Goal: Task Accomplishment & Management: Manage account settings

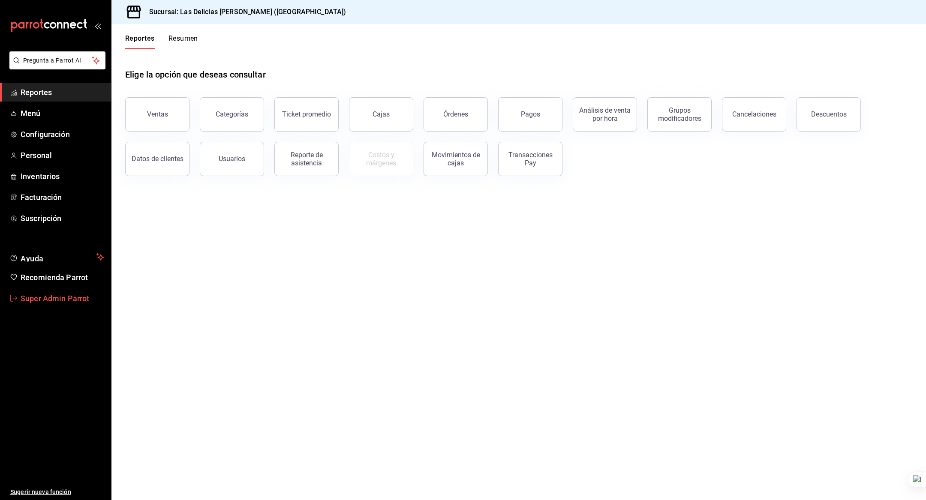
click at [43, 296] on span "Super Admin Parrot" at bounding box center [63, 299] width 84 height 12
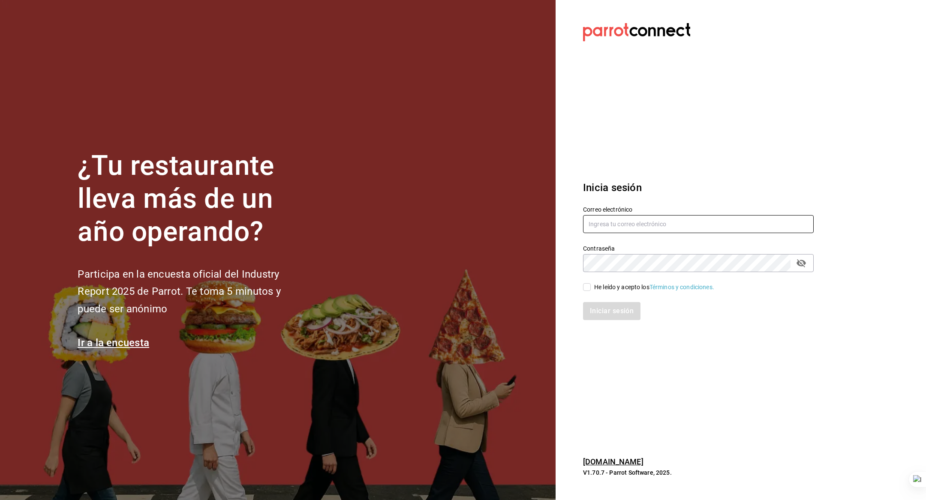
click at [614, 222] on input "text" at bounding box center [698, 224] width 231 height 18
paste input "buchicamaron@oax.com"
type input "buchicamaron@oax.com"
click at [617, 289] on div "He leído y acepto los Términos y condiciones." at bounding box center [654, 287] width 120 height 9
click at [591, 289] on input "He leído y acepto los Términos y condiciones." at bounding box center [587, 287] width 8 height 8
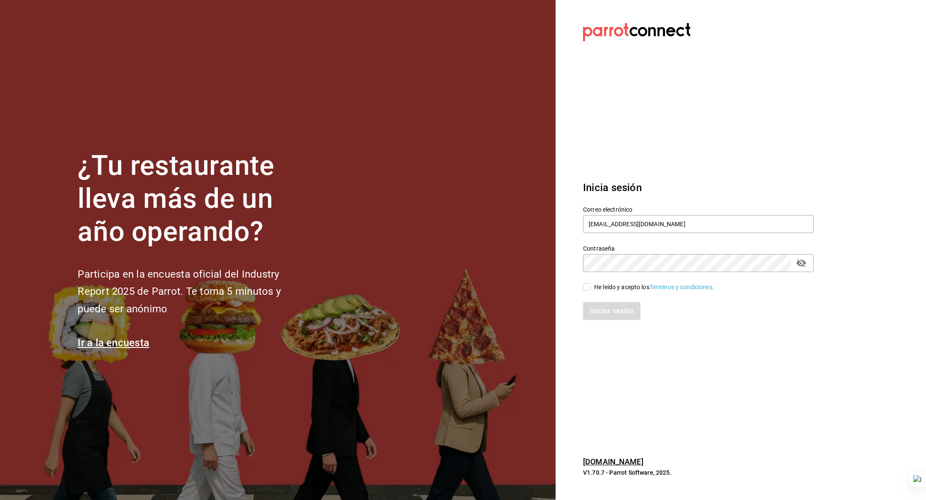
checkbox input "true"
click at [615, 307] on button "Iniciar sesión" at bounding box center [612, 311] width 58 height 18
click at [650, 216] on input "text" at bounding box center [698, 224] width 231 height 18
paste input "buchicamaron@oax.com"
type input "buchicamaron@oax.com"
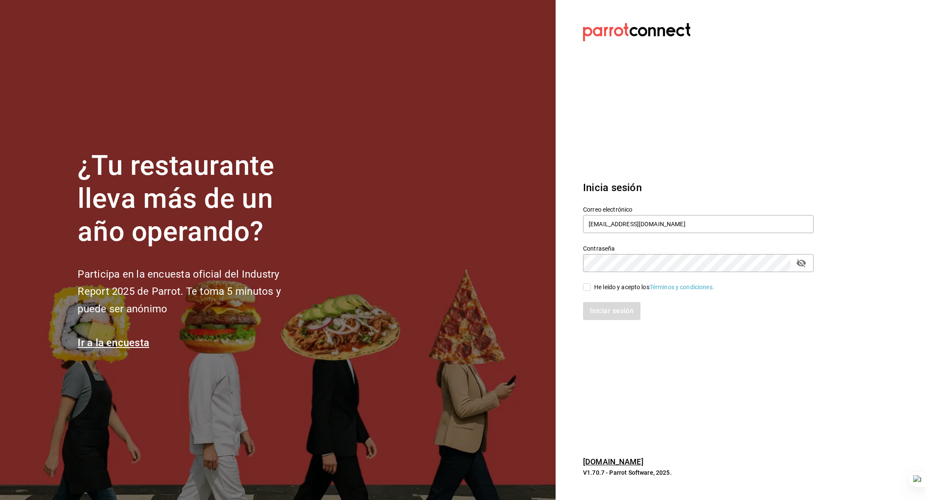
click at [606, 289] on div "He leído y acepto los Términos y condiciones." at bounding box center [654, 287] width 120 height 9
click at [591, 289] on input "He leído y acepto los Términos y condiciones." at bounding box center [587, 287] width 8 height 8
checkbox input "true"
click at [606, 307] on button "Iniciar sesión" at bounding box center [612, 311] width 58 height 18
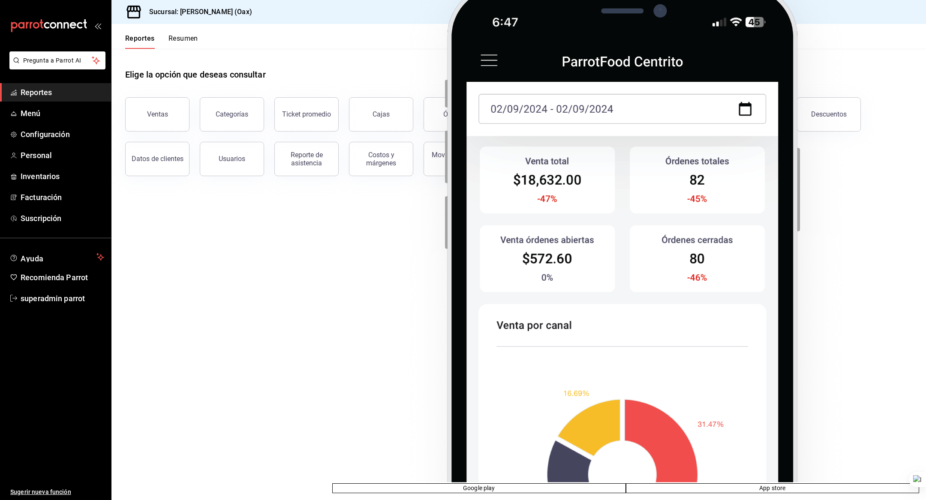
click at [268, 252] on main "Elige la opción que deseas consultar Ventas Categorías Ticket promedio Cajas Ór…" at bounding box center [518, 274] width 815 height 451
click at [63, 298] on span "Super Admin Parrot" at bounding box center [63, 299] width 84 height 12
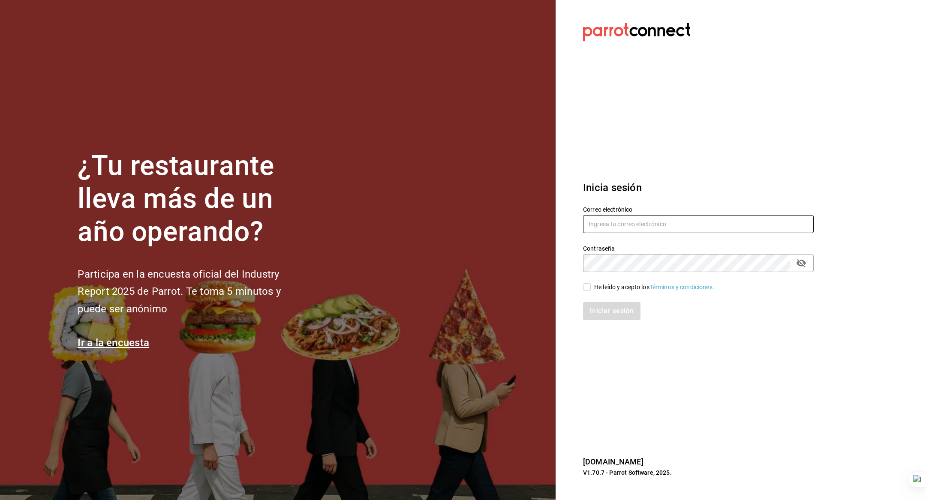
click at [623, 221] on input "text" at bounding box center [698, 224] width 231 height 18
type input "los3chiflados@guadalupe.com"
click at [611, 288] on div "He leído y acepto los Términos y condiciones." at bounding box center [654, 287] width 120 height 9
click at [591, 288] on input "He leído y acepto los Términos y condiciones." at bounding box center [587, 287] width 8 height 8
checkbox input "true"
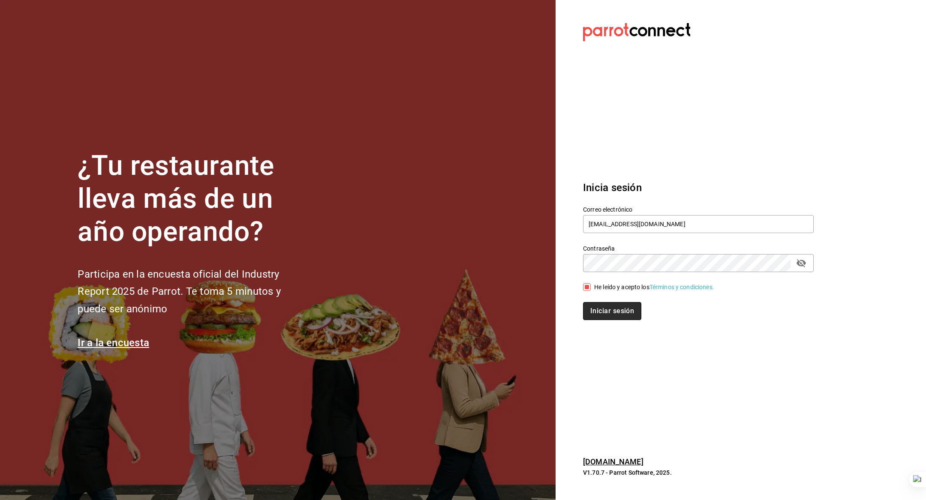
click at [603, 314] on button "Iniciar sesión" at bounding box center [612, 311] width 58 height 18
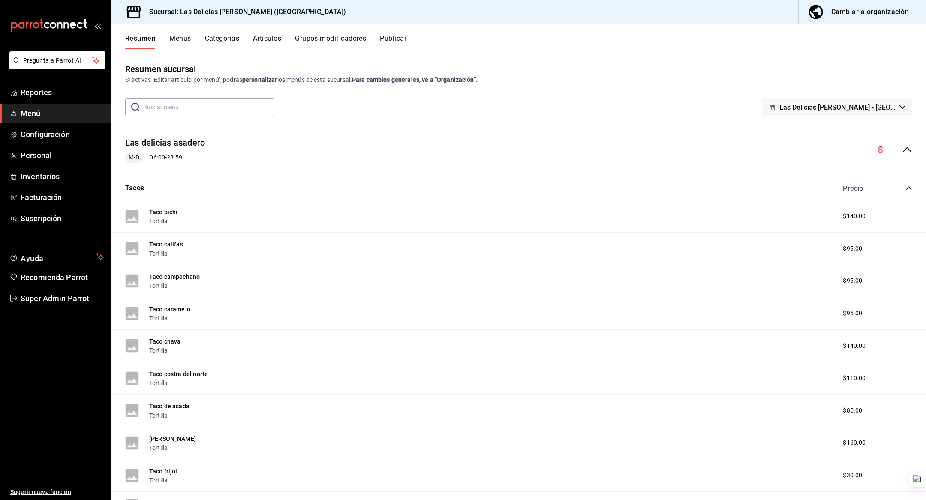
scroll to position [358, 0]
click at [60, 295] on span "superadmin parrot" at bounding box center [63, 299] width 84 height 12
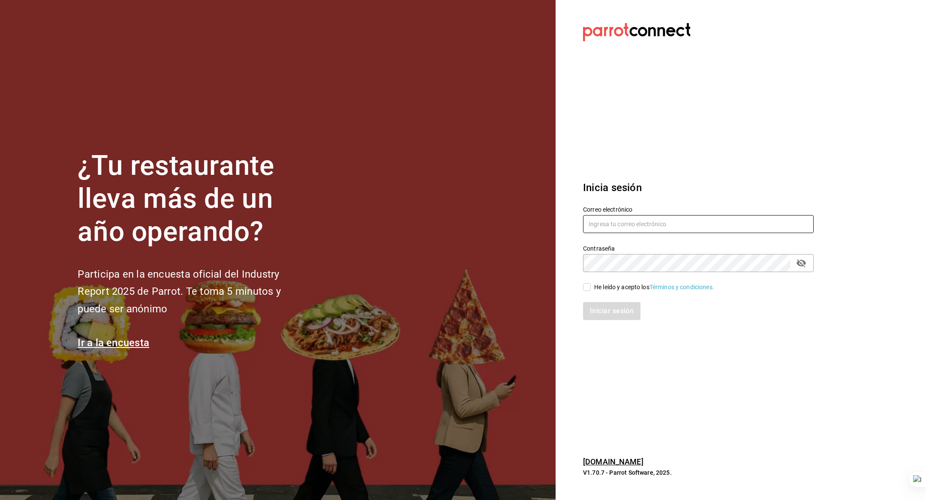
click at [621, 216] on input "text" at bounding box center [698, 224] width 231 height 18
type input "alzon@morelos.com"
click at [605, 287] on div "He leído y acepto los Términos y condiciones." at bounding box center [654, 287] width 120 height 9
click at [591, 287] on input "He leído y acepto los Términos y condiciones." at bounding box center [587, 287] width 8 height 8
checkbox input "true"
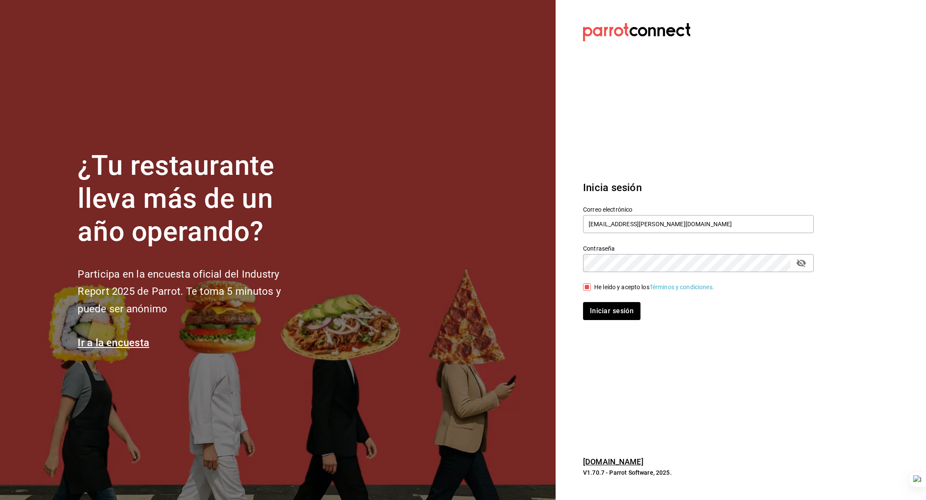
click at [605, 302] on div "Iniciar sesión" at bounding box center [693, 306] width 241 height 28
click at [613, 315] on button "Iniciar sesión" at bounding box center [612, 311] width 58 height 18
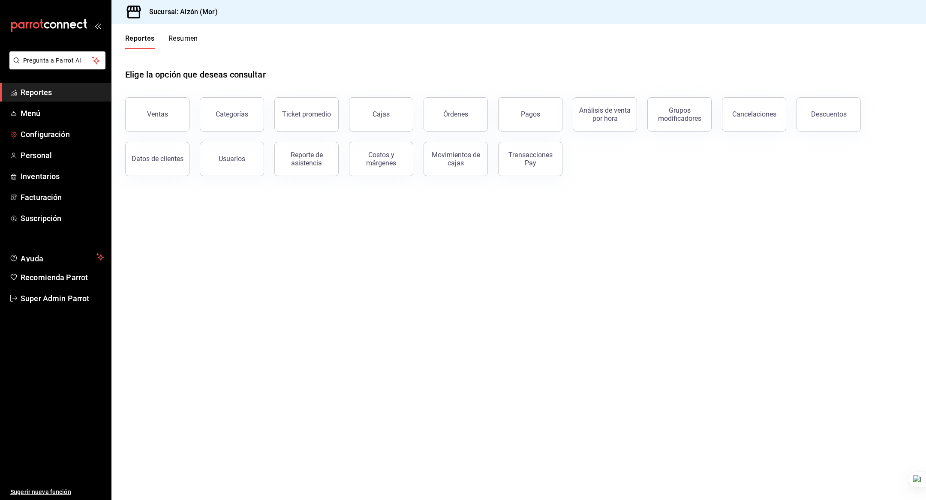
click at [51, 140] on link "Configuración" at bounding box center [55, 134] width 111 height 18
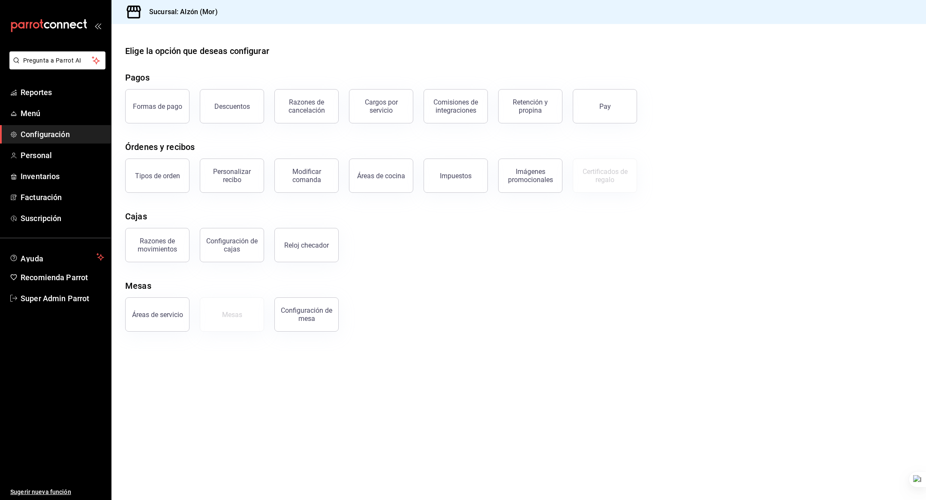
click at [153, 182] on button "Tipos de orden" at bounding box center [157, 176] width 64 height 34
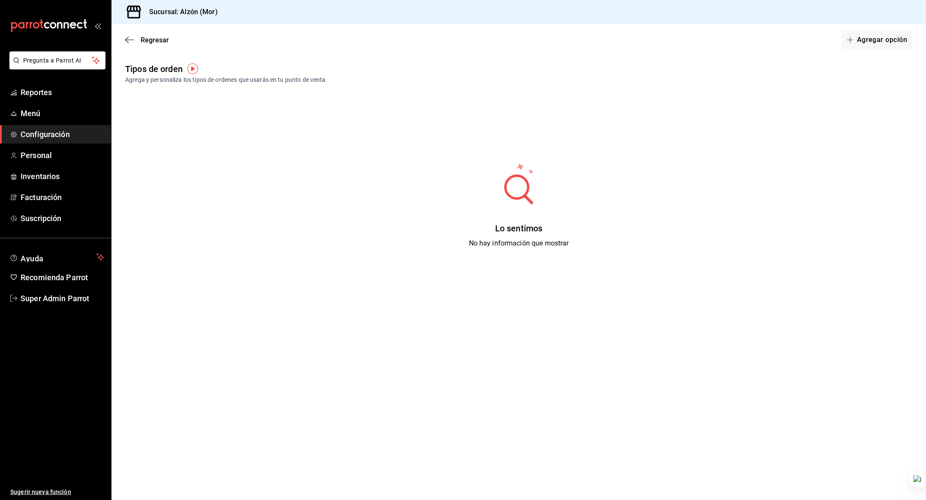
click at [867, 31] on button "Agregar opción" at bounding box center [877, 40] width 71 height 18
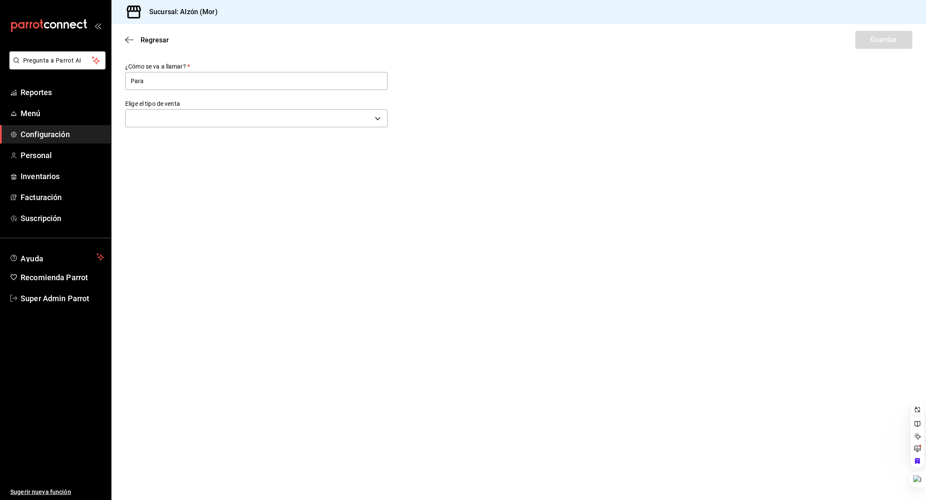
type input "Para llevar"
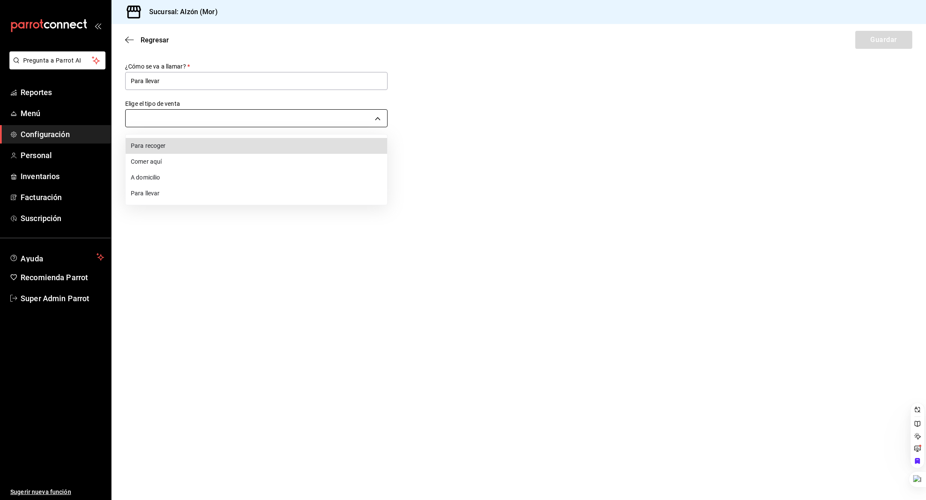
click at [236, 116] on body "Pregunta a Parrot AI Reportes Menú Configuración Personal Inventarios Facturaci…" at bounding box center [463, 250] width 926 height 500
click at [207, 196] on li "Para llevar" at bounding box center [257, 194] width 262 height 16
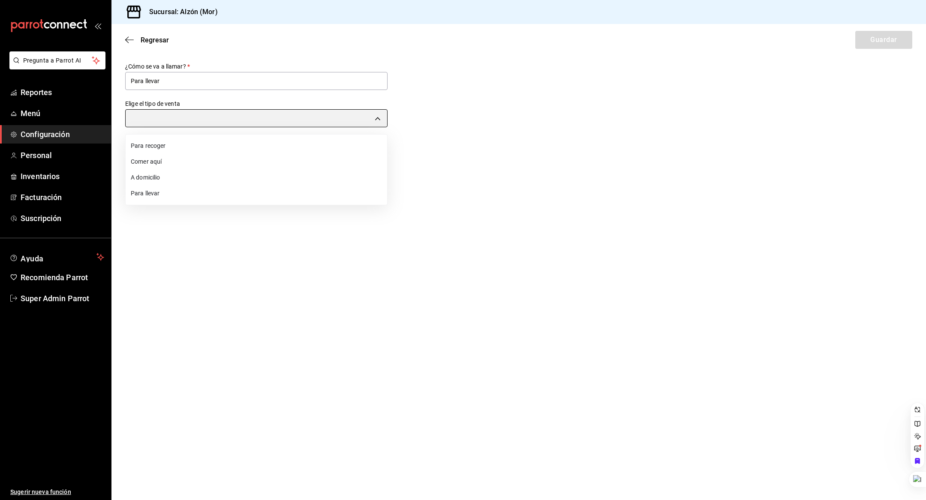
type input "TAKE_OUT"
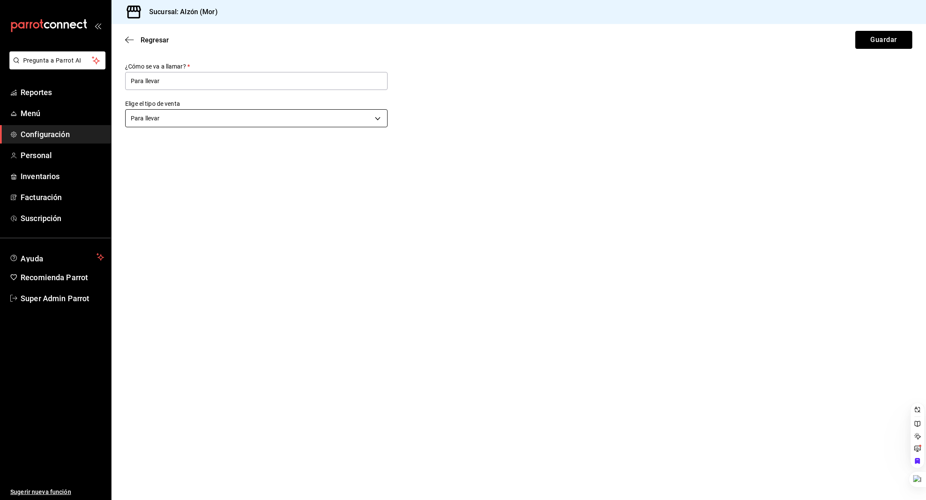
click at [881, 43] on button "Guardar" at bounding box center [883, 40] width 57 height 18
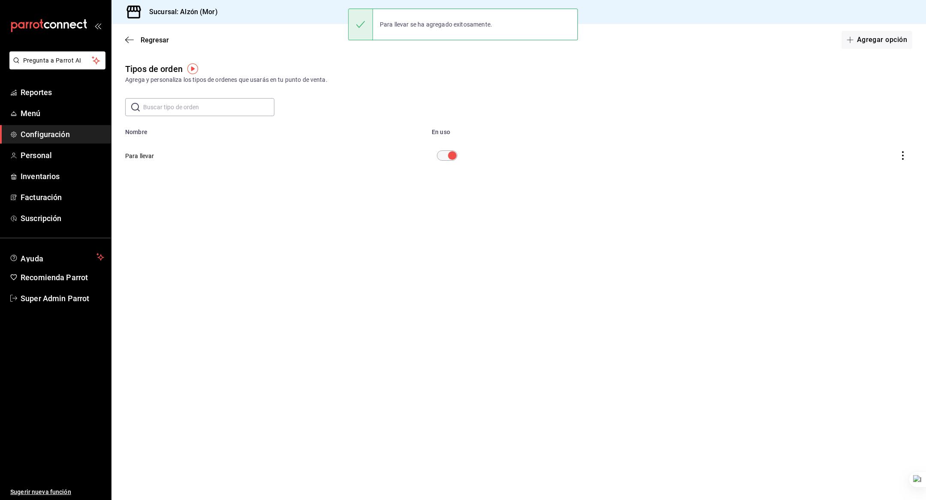
click at [123, 45] on div "Regresar Agregar opción" at bounding box center [518, 40] width 815 height 32
click at [133, 38] on icon "button" at bounding box center [129, 40] width 9 height 8
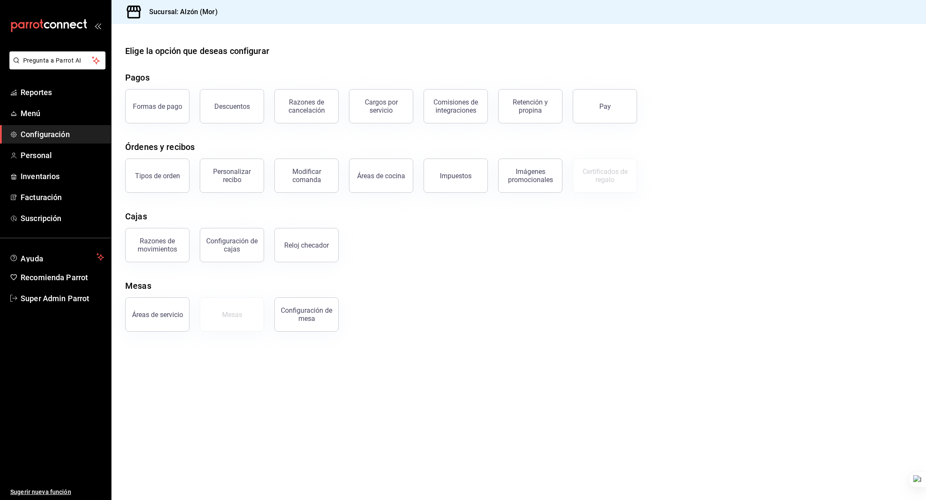
click at [30, 114] on span "Menú" at bounding box center [63, 114] width 84 height 12
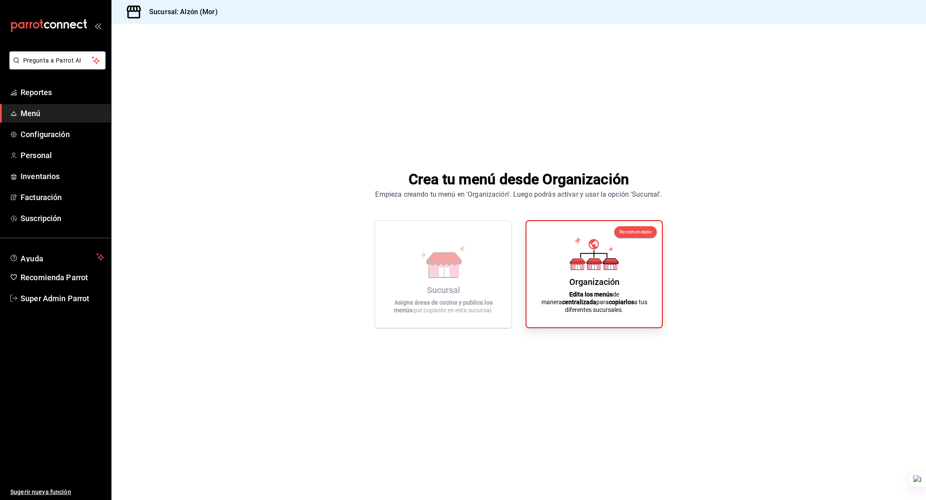
click at [562, 263] on div "Organización Edita los menús de manera centralizada para copiarlos a tus difere…" at bounding box center [594, 274] width 115 height 93
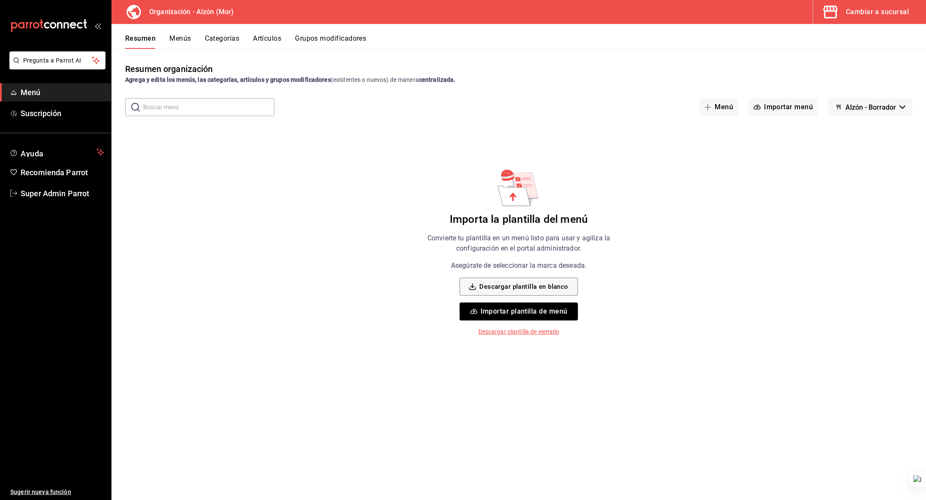
click at [510, 311] on button "Importar plantilla de menú" at bounding box center [519, 312] width 118 height 18
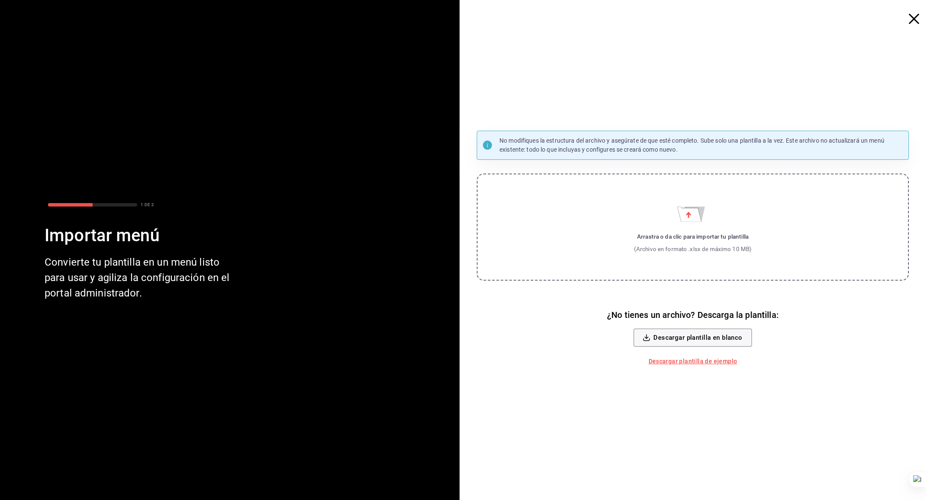
click at [701, 219] on icon "Importar menú" at bounding box center [693, 214] width 24 height 15
click at [0, 0] on input "Arrastra o da clic para importar tu plantilla (Archivo en formato .xlsx de máxi…" at bounding box center [0, 0] width 0 height 0
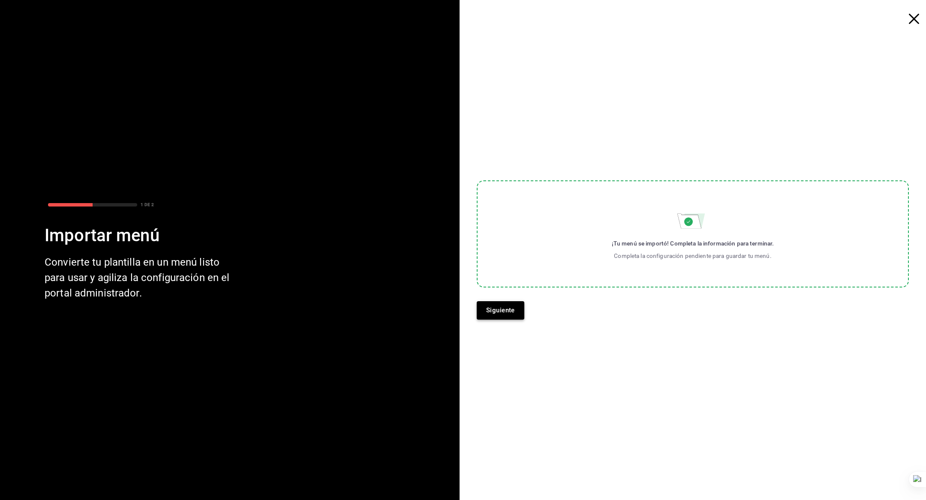
click at [501, 310] on button "Siguiente" at bounding box center [501, 310] width 48 height 18
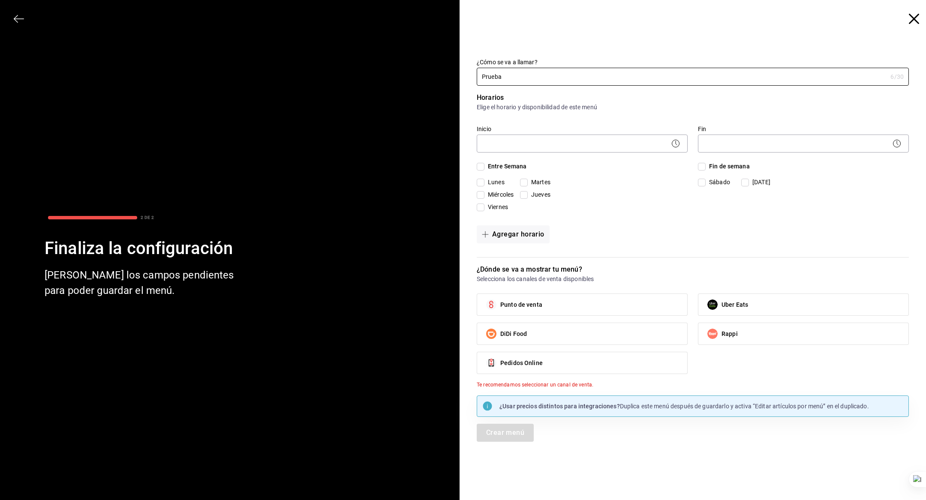
type input "Prueba"
click at [530, 147] on body "Pregunta a Parrot AI Menú Suscripción Ayuda Recomienda Parrot Super Admin Parro…" at bounding box center [463, 250] width 926 height 500
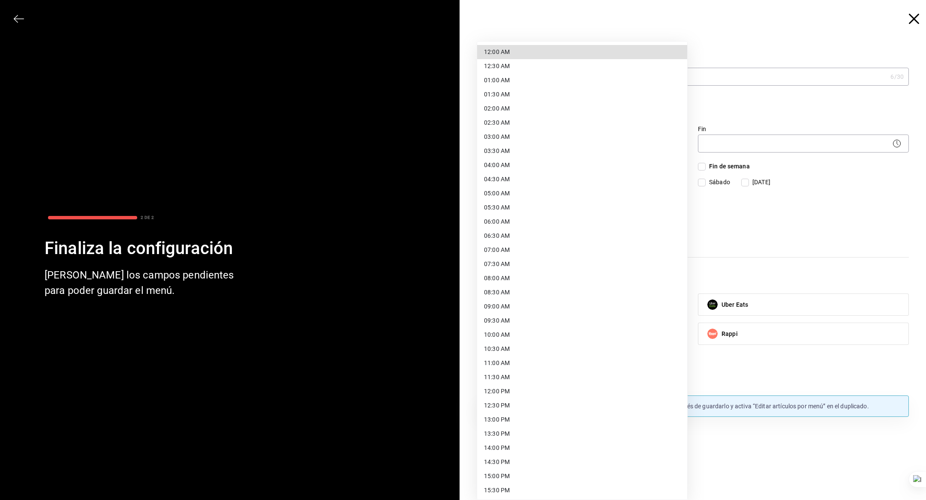
click at [503, 54] on li "12:00 AM" at bounding box center [582, 52] width 210 height 14
type input "00:00"
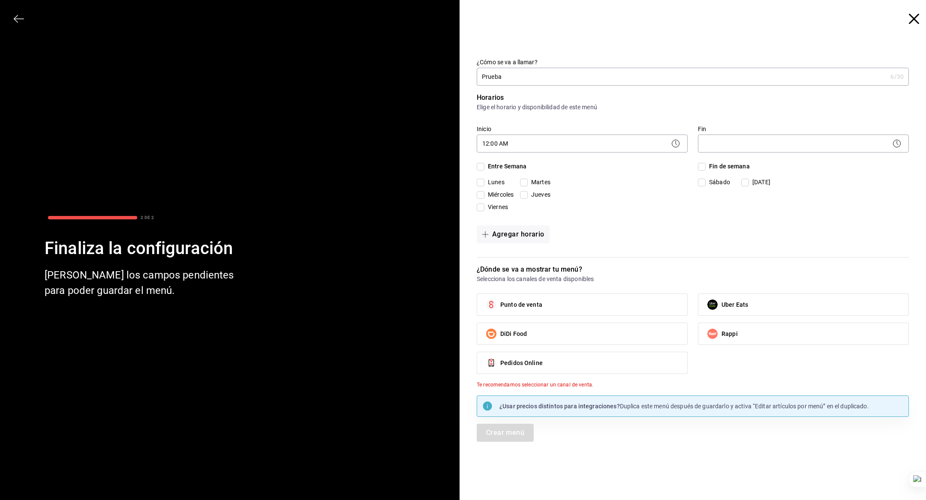
click at [716, 147] on body "Pregunta a Parrot AI Menú Suscripción Ayuda Recomienda Parrot Super Admin Parro…" at bounding box center [463, 250] width 926 height 500
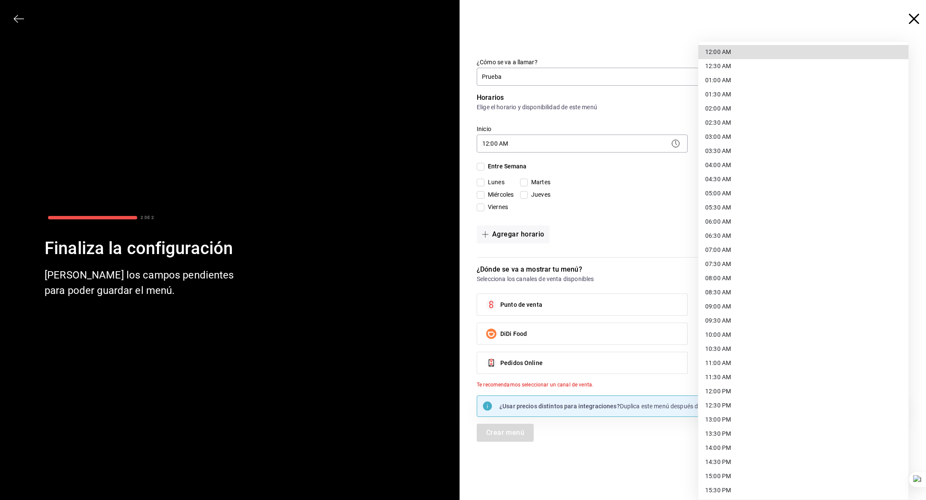
scroll to position [241, 0]
click at [722, 491] on li "23:59 PM" at bounding box center [803, 490] width 210 height 14
type input "23:59"
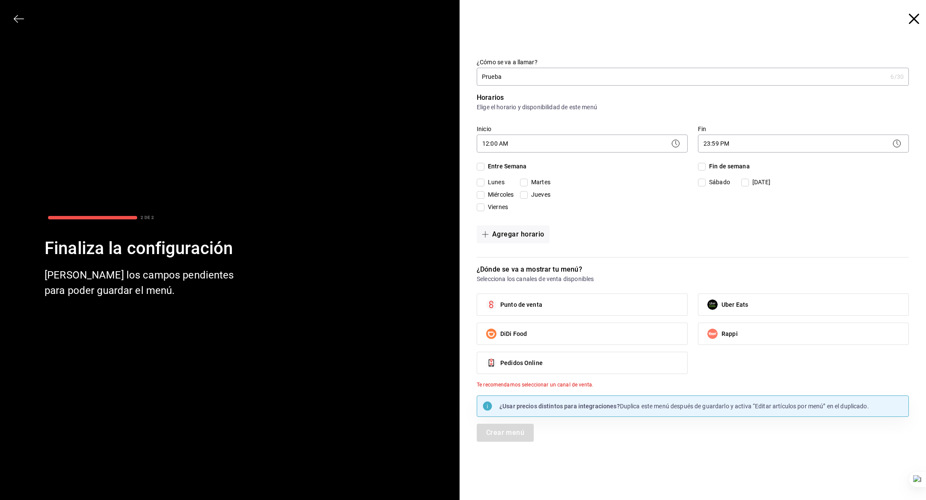
click at [494, 168] on span "Entre Semana" at bounding box center [505, 166] width 42 height 9
click at [484, 168] on input "Entre Semana" at bounding box center [481, 167] width 8 height 8
checkbox input "true"
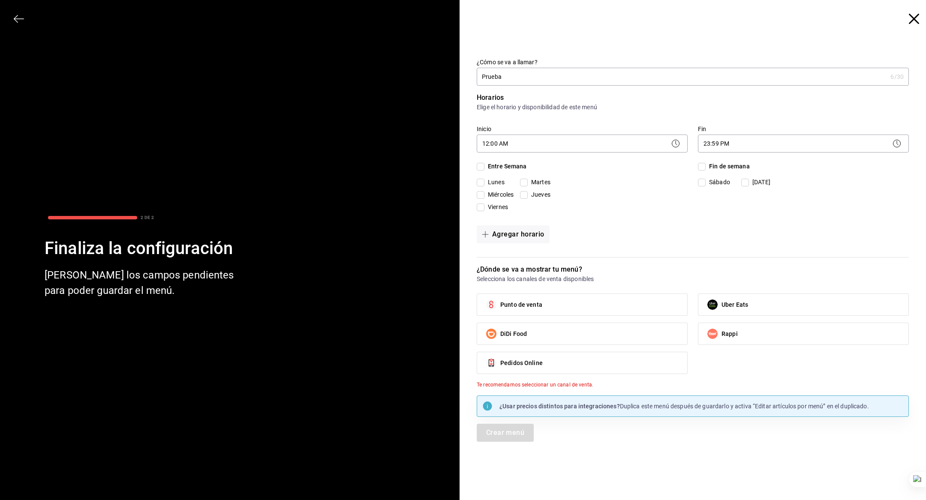
checkbox input "true"
click at [703, 167] on input "Fin de semana" at bounding box center [702, 167] width 8 height 8
checkbox input "true"
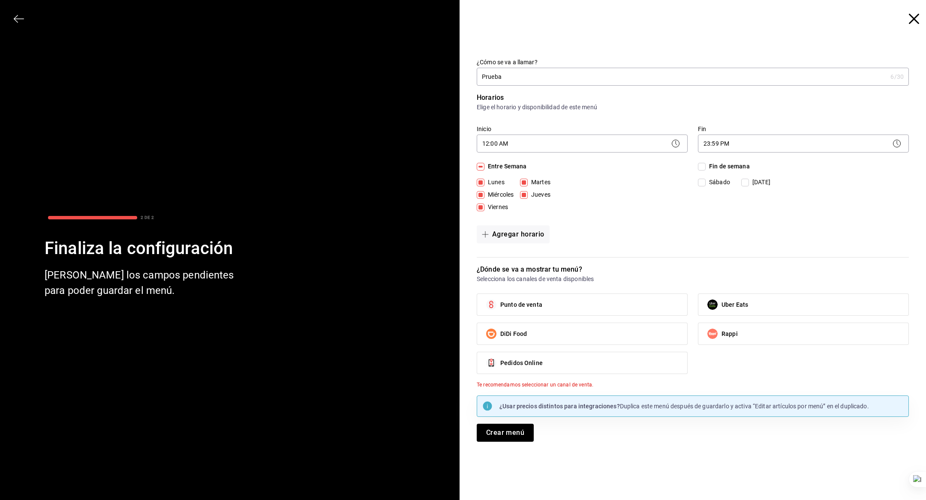
checkbox input "true"
click at [527, 299] on label "Punto de venta" at bounding box center [582, 304] width 210 height 21
click at [500, 299] on input "Punto de venta" at bounding box center [491, 305] width 18 height 18
checkbox input "true"
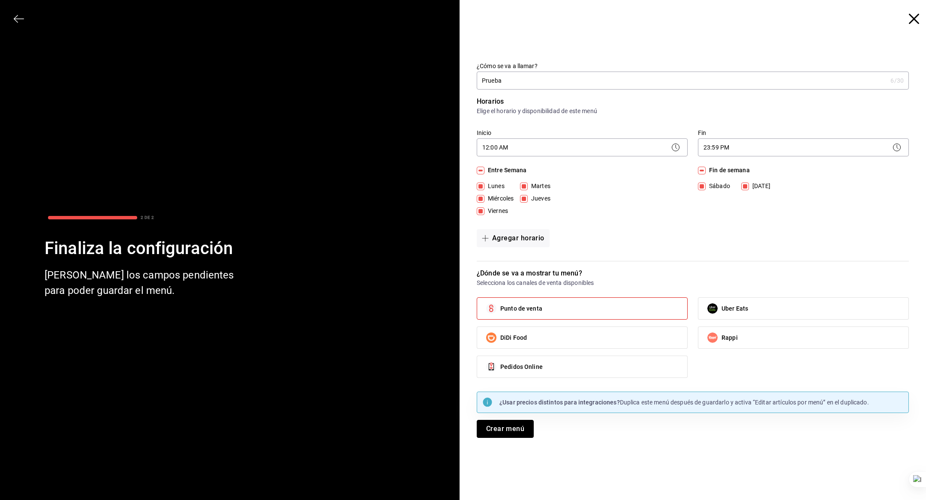
click at [520, 426] on button "Crear menú" at bounding box center [505, 429] width 57 height 18
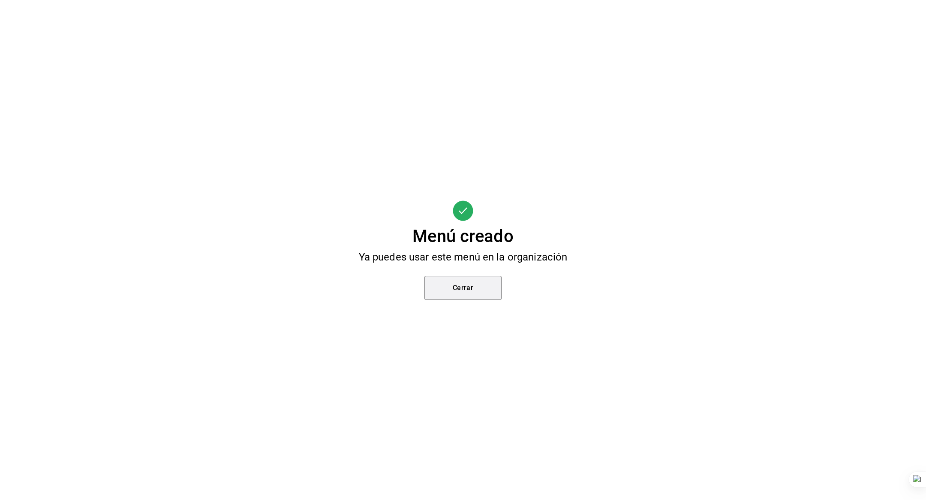
click at [472, 284] on button "Cerrar" at bounding box center [462, 288] width 77 height 24
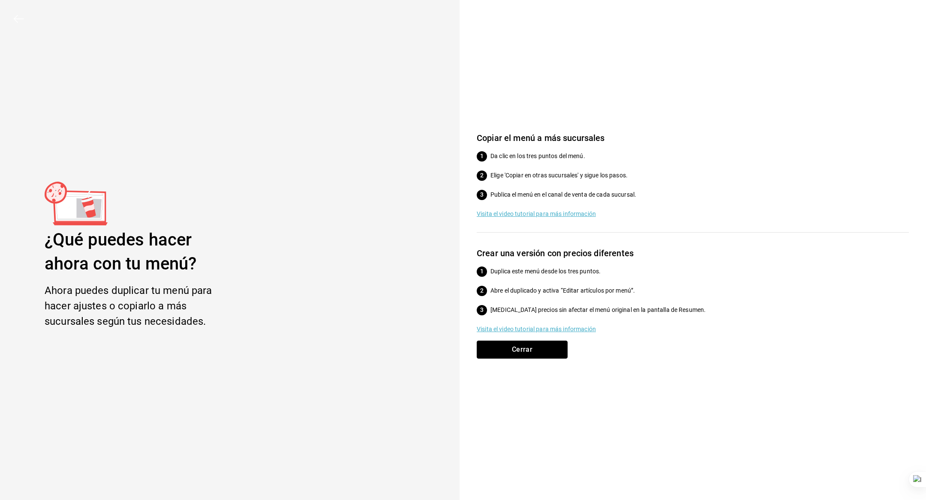
click at [548, 348] on button "Cerrar" at bounding box center [522, 350] width 91 height 18
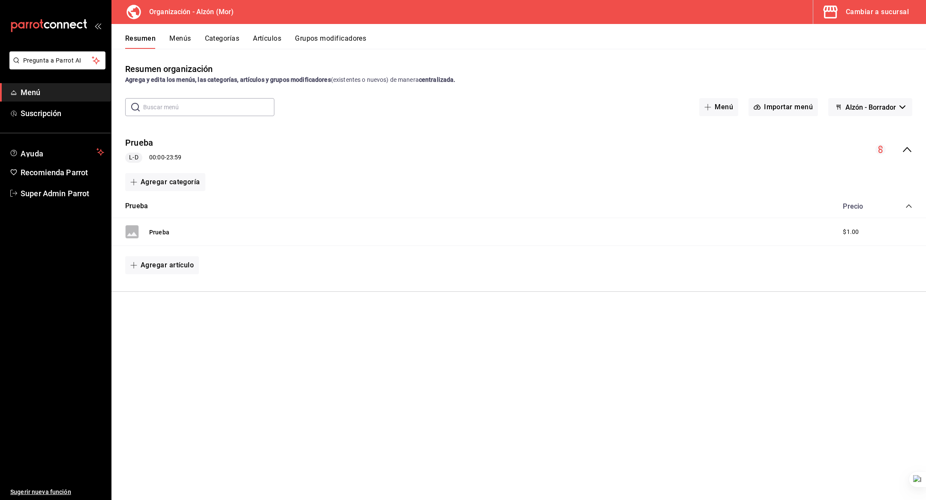
click at [189, 45] on button "Menús" at bounding box center [179, 41] width 21 height 15
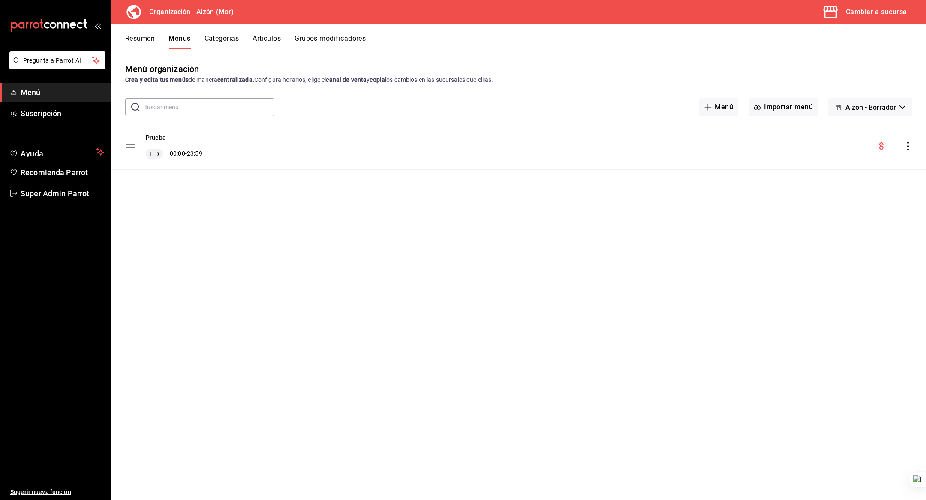
click at [913, 145] on div "Prueba L-D 00:00 - 23:59" at bounding box center [518, 146] width 815 height 46
click at [749, 256] on div "Menú organización Crea y edita tus menús de manera centralizada. Configura hora…" at bounding box center [518, 281] width 815 height 437
click at [908, 143] on icon "actions" at bounding box center [908, 146] width 2 height 9
click at [820, 204] on span "Copiar en otra sucursal" at bounding box center [840, 201] width 105 height 9
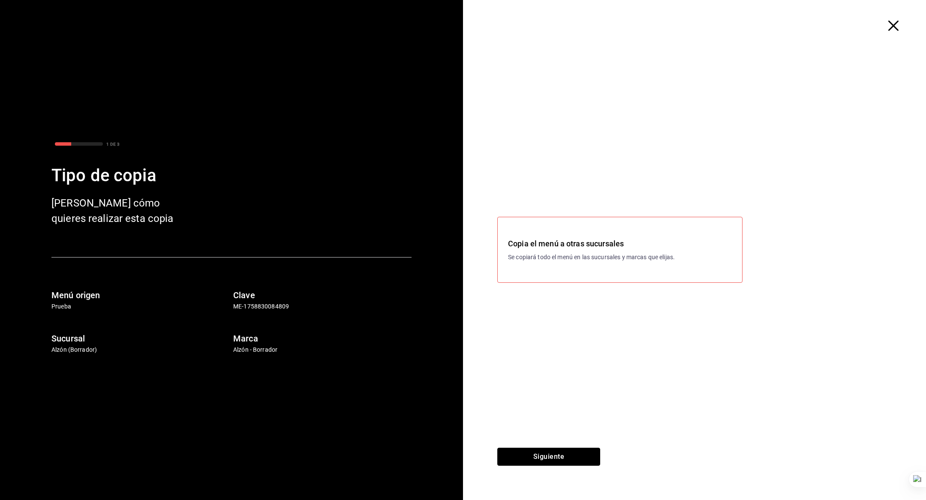
click at [532, 453] on button "Siguiente" at bounding box center [548, 457] width 103 height 18
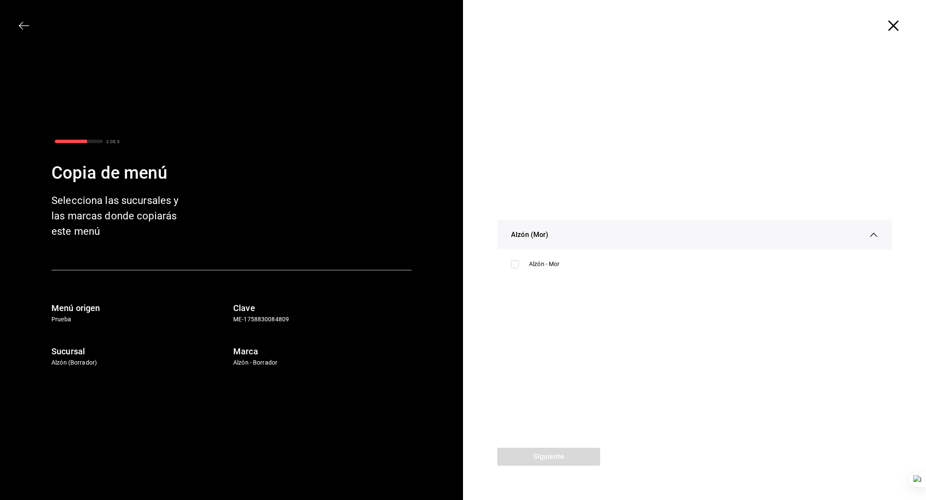
click at [537, 271] on div "Alzón - Mor" at bounding box center [694, 264] width 381 height 16
checkbox input "true"
click at [529, 463] on button "Siguiente" at bounding box center [548, 457] width 103 height 18
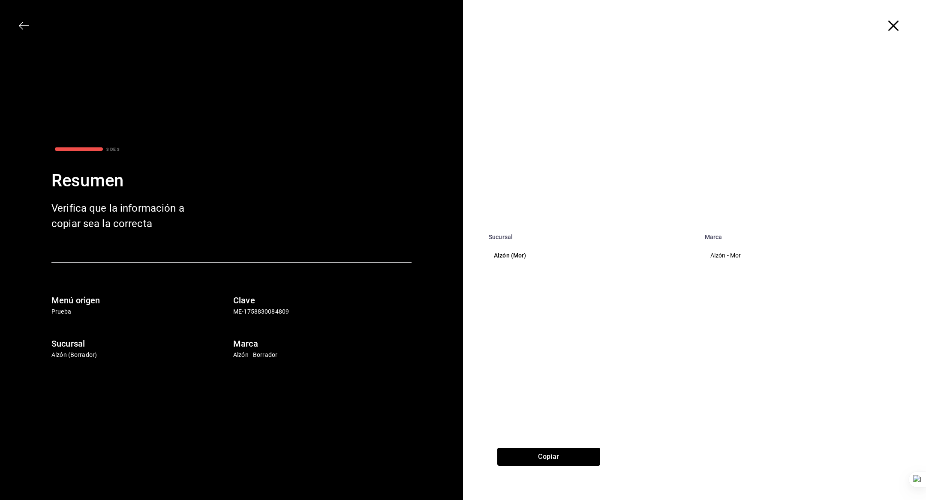
click at [545, 457] on button "Copiar" at bounding box center [548, 457] width 103 height 18
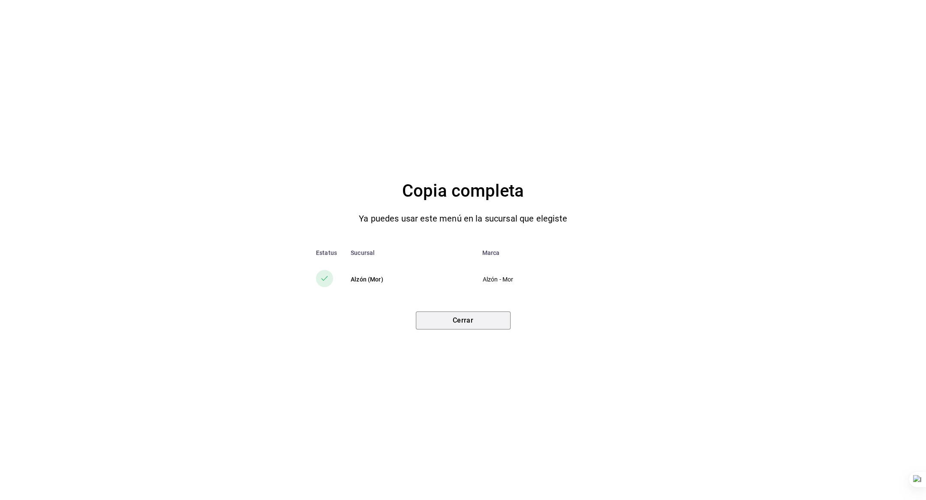
click at [464, 323] on button "Cerrar" at bounding box center [463, 321] width 95 height 18
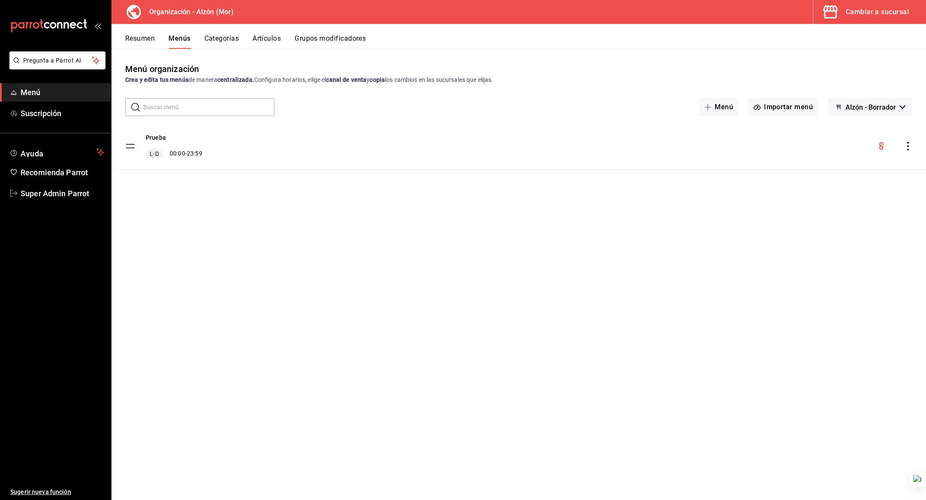
click at [850, 16] on div "Cambiar a sucursal" at bounding box center [877, 12] width 63 height 12
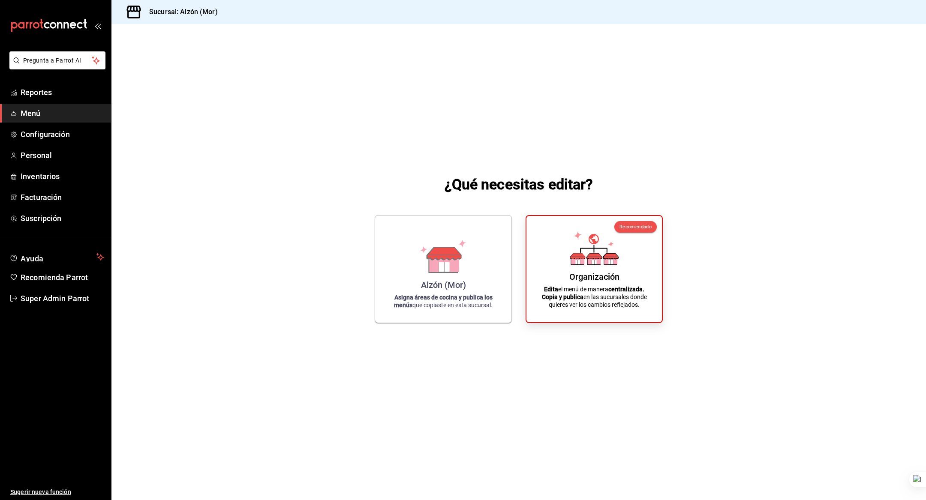
click at [39, 111] on span "Menú" at bounding box center [63, 114] width 84 height 12
click at [56, 132] on span "Configuración" at bounding box center [63, 135] width 84 height 12
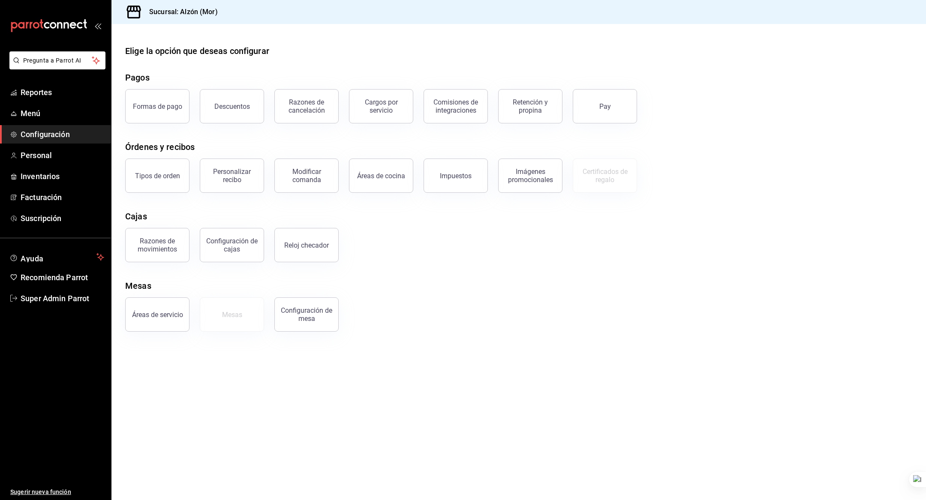
click at [392, 107] on div "Cargos por servicio" at bounding box center [381, 106] width 53 height 16
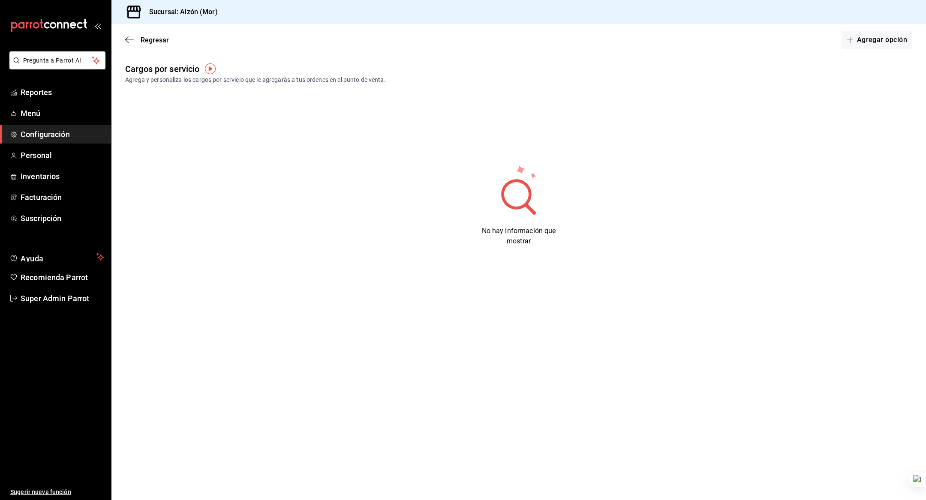
click at [142, 38] on span "Regresar" at bounding box center [155, 40] width 28 height 8
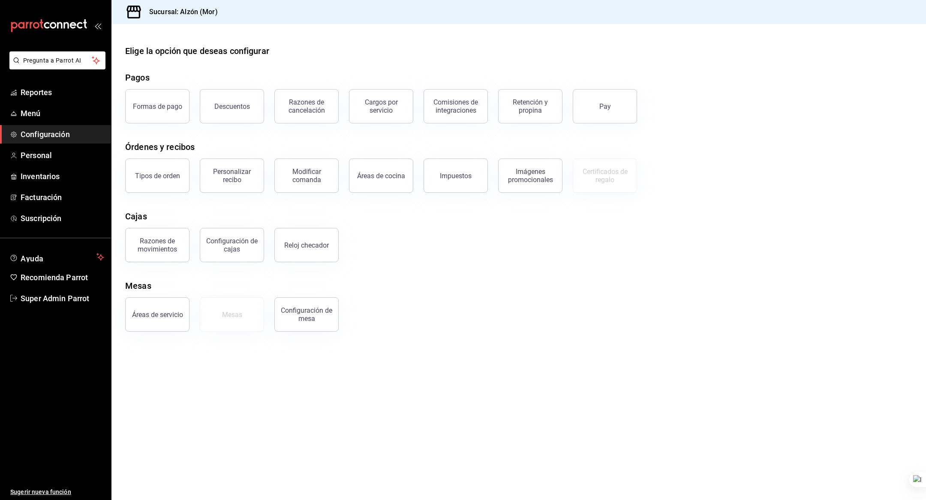
click at [295, 108] on div "Razones de cancelación" at bounding box center [306, 106] width 53 height 16
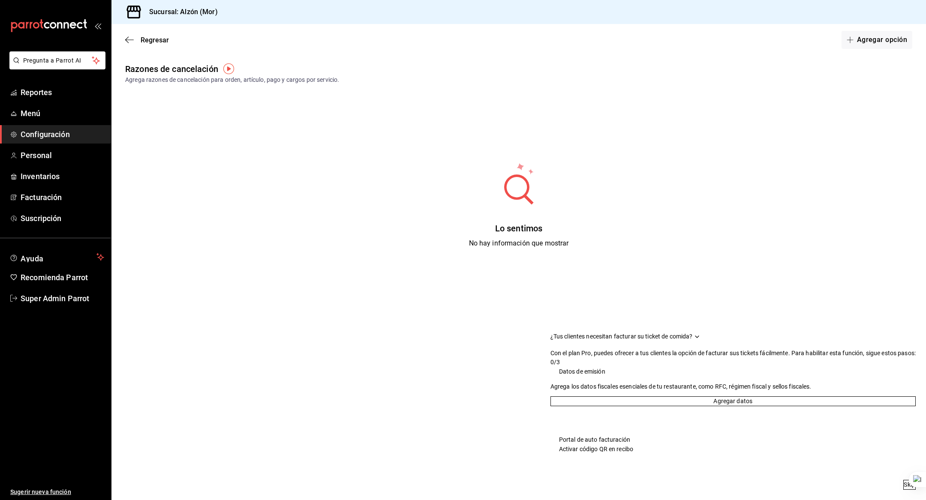
click at [859, 39] on button "Agregar opción" at bounding box center [877, 40] width 71 height 18
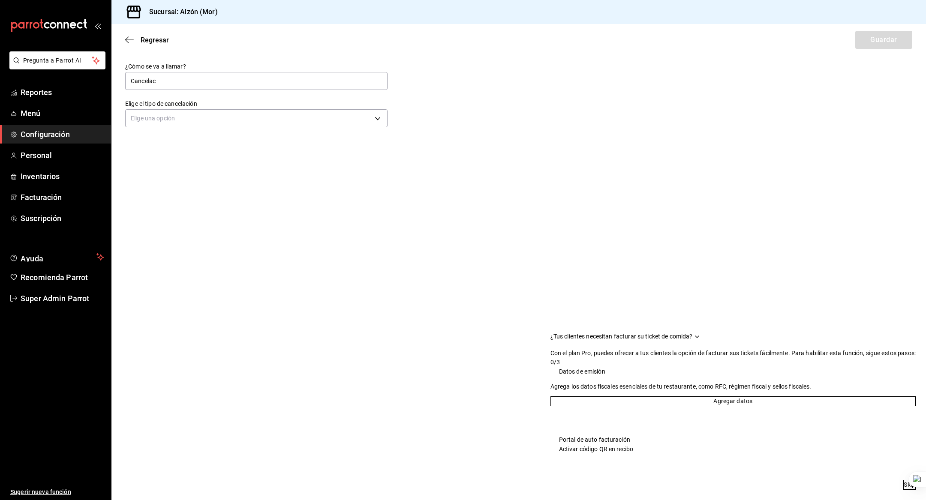
type input "Cancelación de orden"
click at [277, 117] on body "Pregunta a Parrot AI Reportes Menú Configuración Personal Inventarios Facturaci…" at bounding box center [463, 250] width 926 height 500
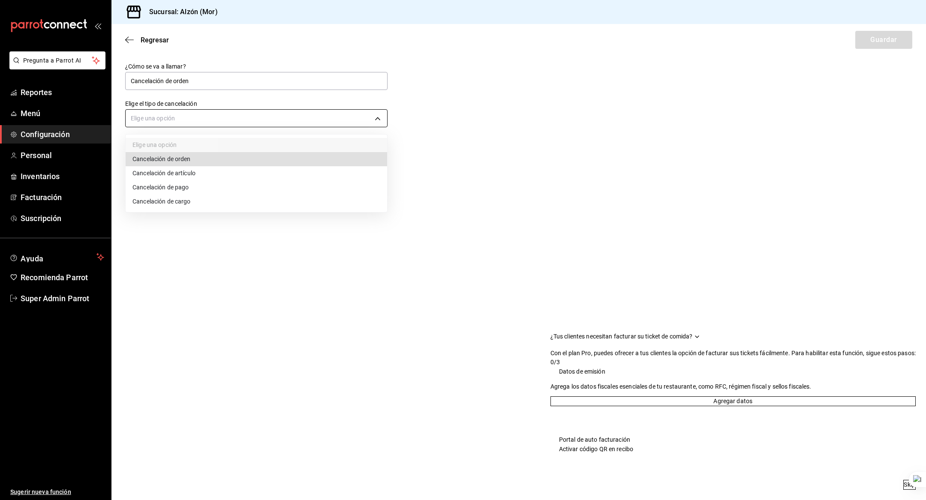
click at [213, 161] on li "Cancelación de orden" at bounding box center [257, 159] width 262 height 14
type input "ORDER"
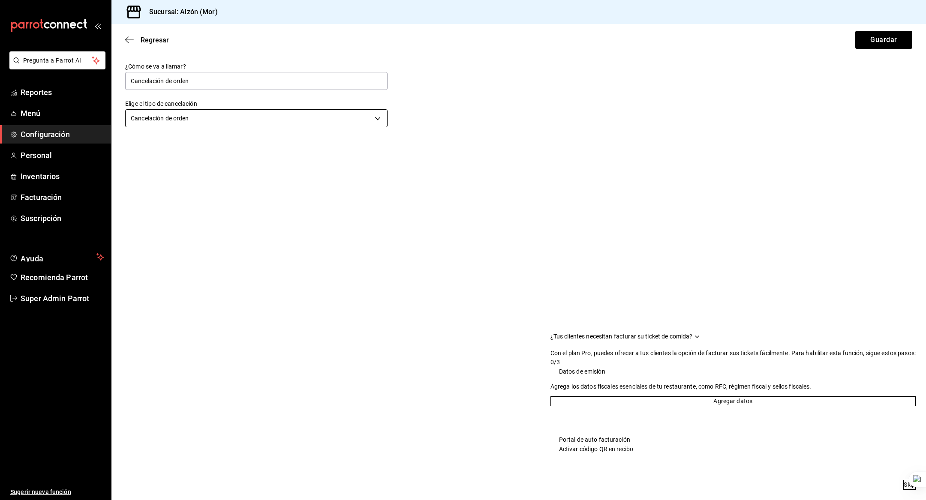
click at [883, 49] on div "Regresar Guardar" at bounding box center [518, 40] width 815 height 32
click at [883, 45] on button "Guardar" at bounding box center [883, 40] width 57 height 18
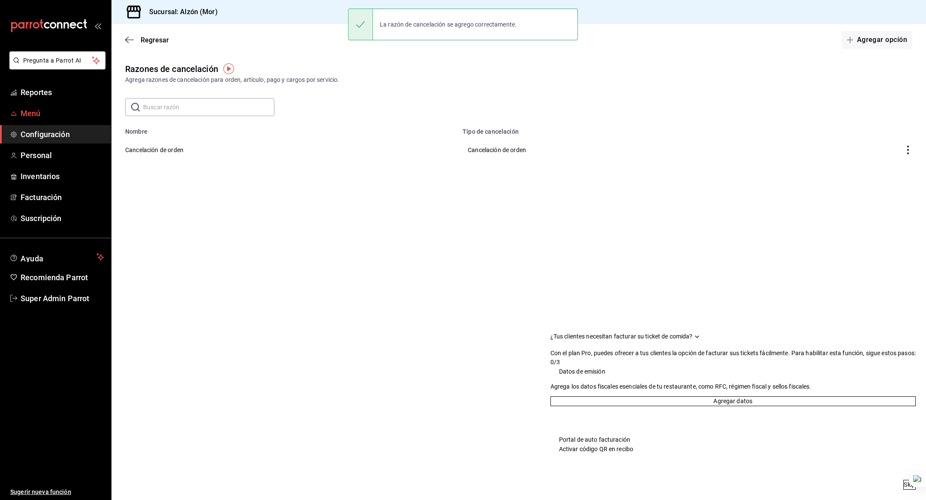
click at [48, 121] on link "Menú" at bounding box center [55, 113] width 111 height 18
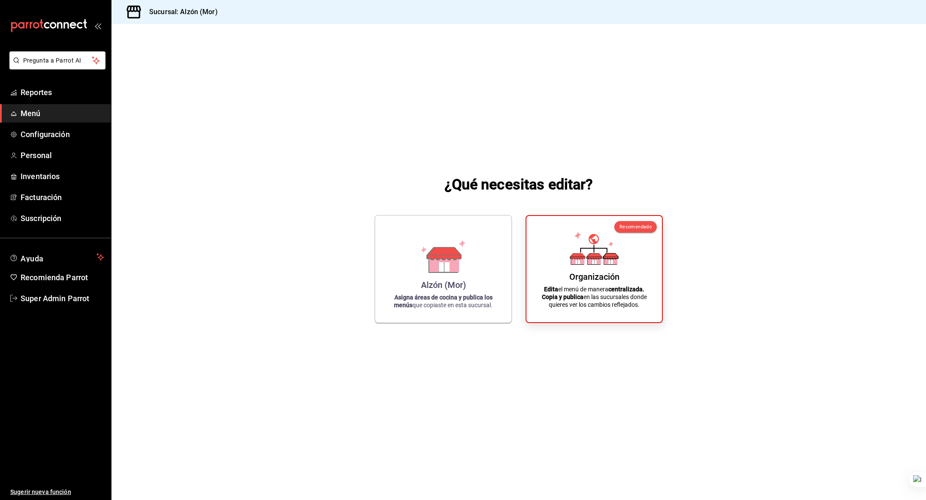
click at [458, 271] on icon at bounding box center [444, 263] width 30 height 18
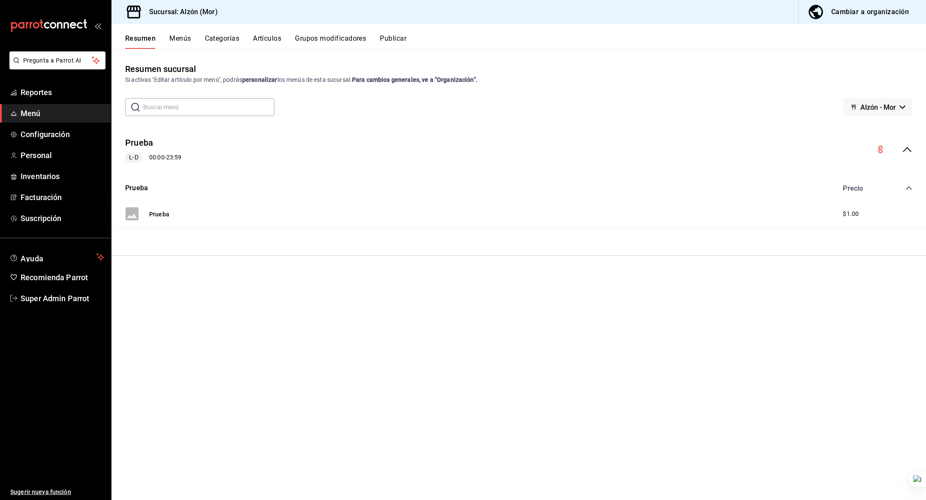
click at [183, 33] on div "Resumen Menús Categorías Artículos Grupos modificadores Publicar" at bounding box center [518, 36] width 815 height 25
click at [180, 41] on button "Menús" at bounding box center [179, 41] width 21 height 15
click at [47, 135] on span "Configuración" at bounding box center [63, 135] width 84 height 12
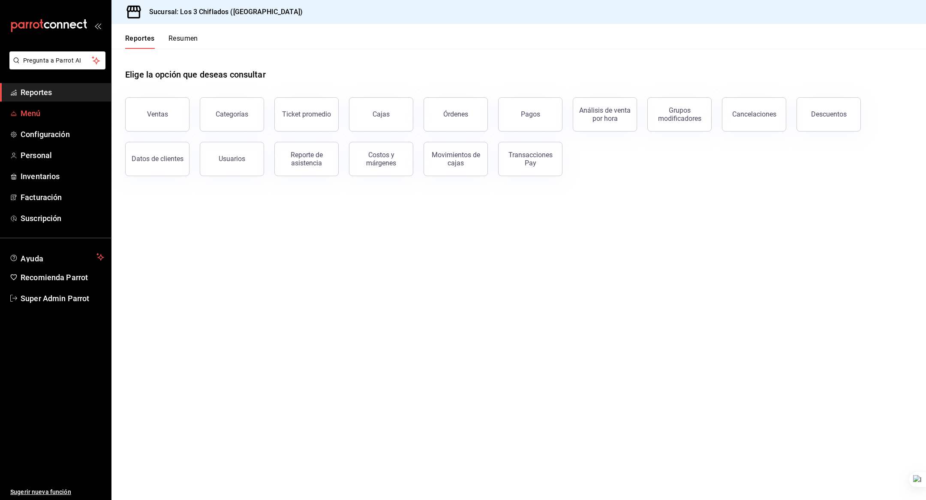
click at [49, 115] on span "Menú" at bounding box center [63, 114] width 84 height 12
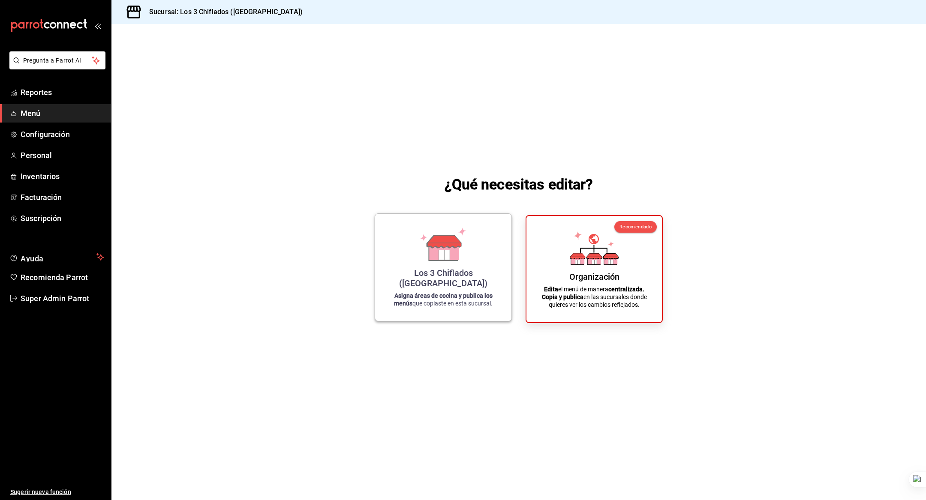
click at [431, 279] on div "Los 3 Chiflados ([GEOGRAPHIC_DATA])" at bounding box center [443, 278] width 116 height 21
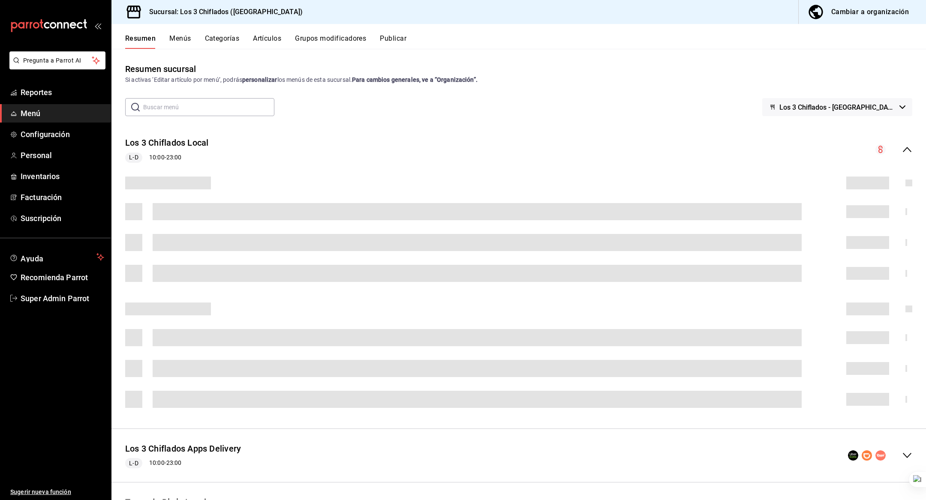
click at [878, 111] on button "Los 3 Chiflados - [GEOGRAPHIC_DATA]" at bounding box center [837, 107] width 150 height 18
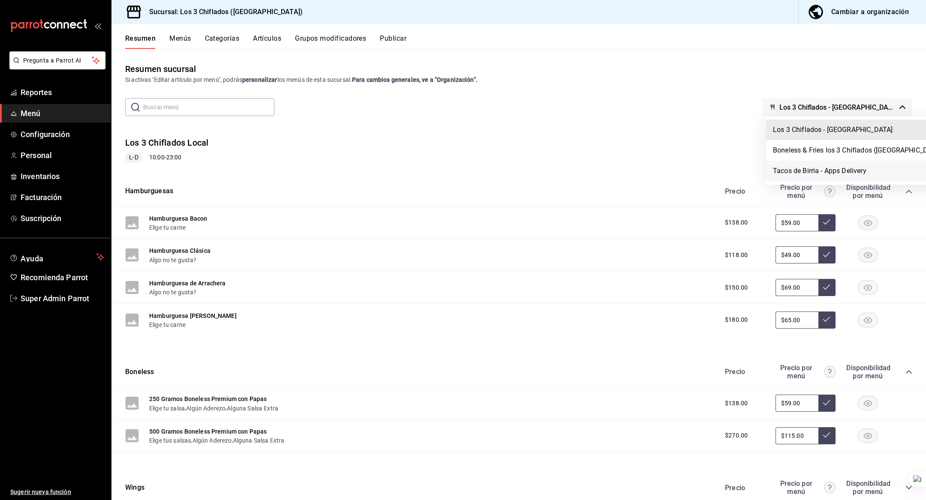
click at [820, 174] on li "Tacos de Birria - Apps Delivery" at bounding box center [858, 171] width 185 height 21
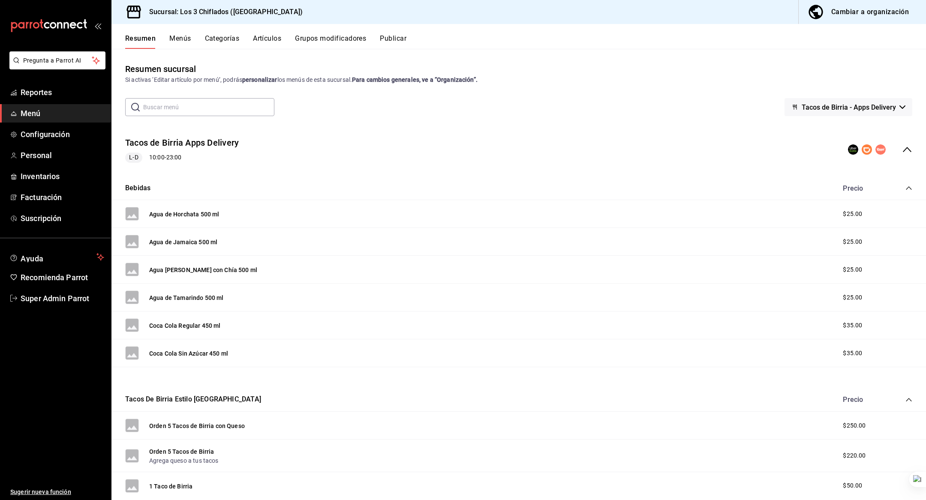
click at [391, 39] on button "Publicar" at bounding box center [393, 41] width 27 height 15
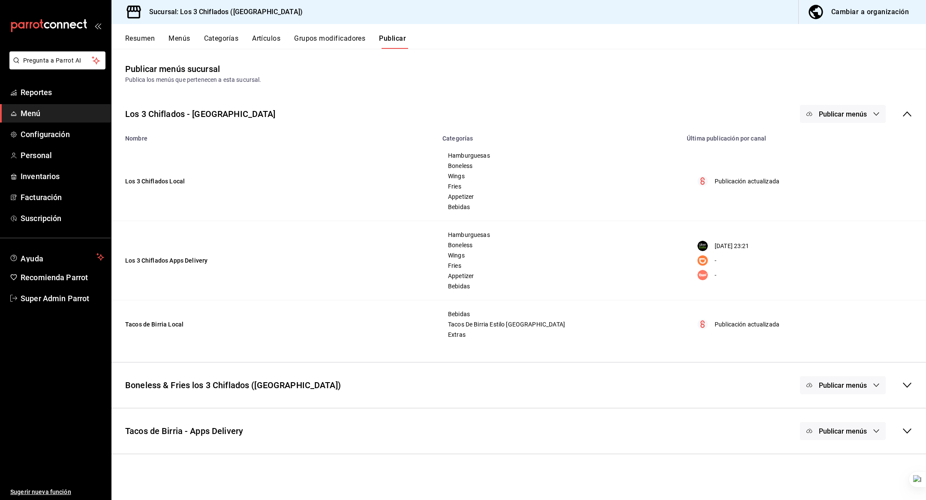
click at [823, 109] on button "Publicar menús" at bounding box center [843, 114] width 86 height 18
click at [839, 210] on span "Rappi" at bounding box center [855, 214] width 41 height 9
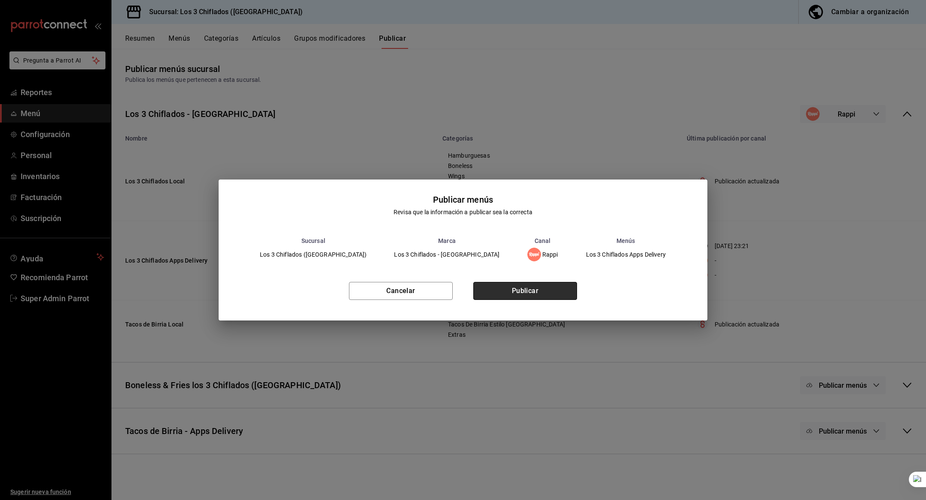
click at [527, 290] on button "Publicar" at bounding box center [525, 291] width 104 height 18
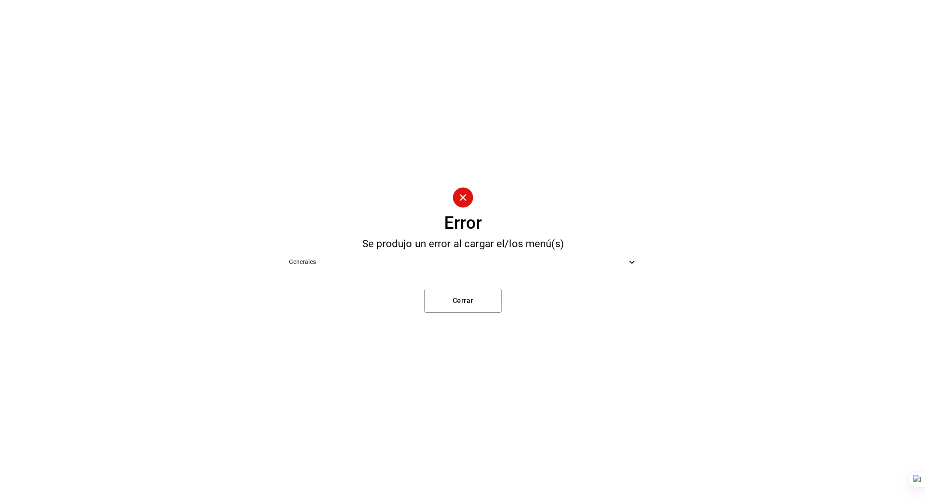
click at [469, 266] on span "Generales" at bounding box center [458, 262] width 338 height 9
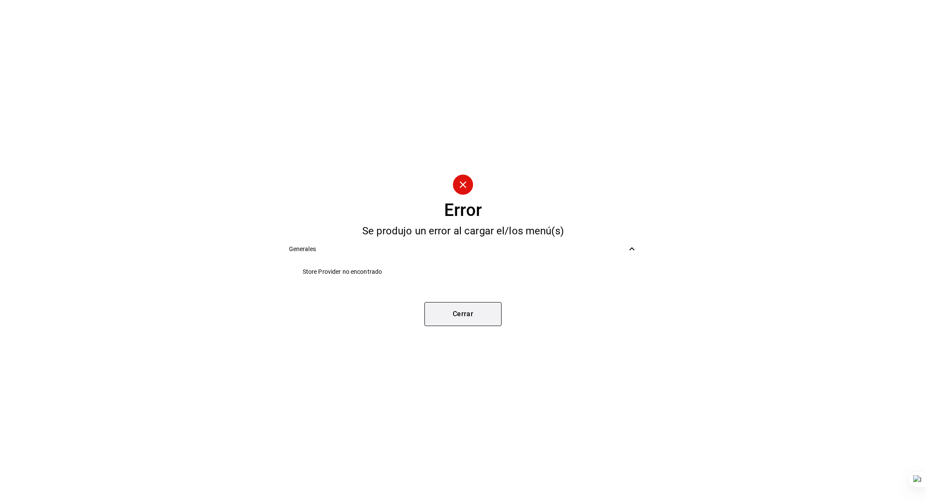
click at [453, 321] on button "Cerrar" at bounding box center [462, 314] width 77 height 24
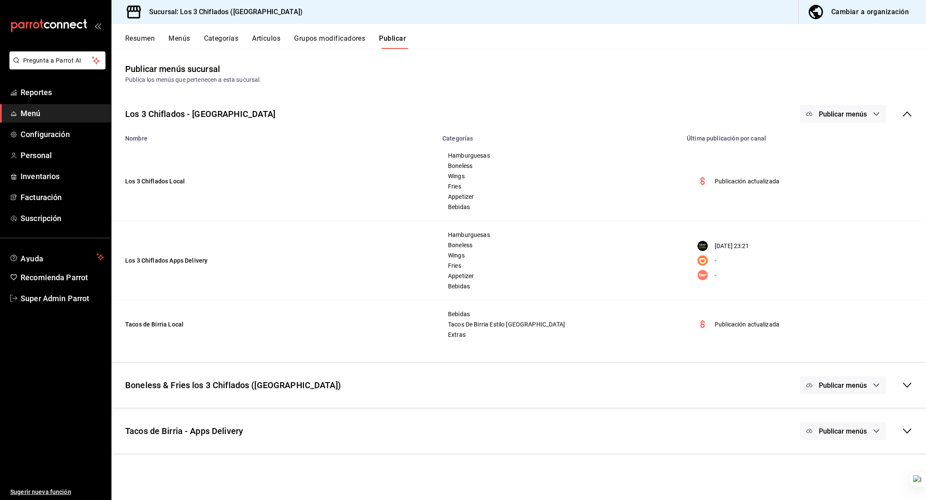
click at [689, 132] on th "Última publicación por canal" at bounding box center [804, 136] width 244 height 12
click at [658, 431] on div "Tacos de Birria - Apps Delivery Publicar menús" at bounding box center [518, 431] width 815 height 32
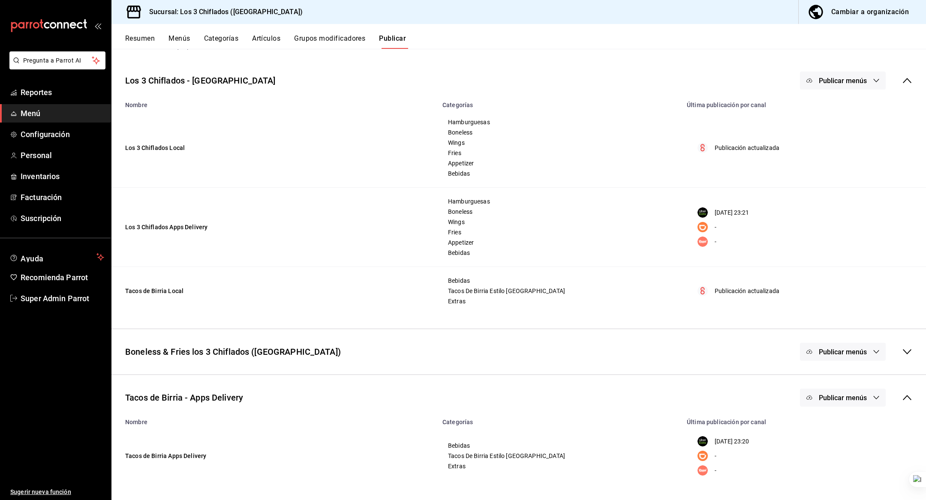
click at [824, 401] on span "Publicar menús" at bounding box center [843, 398] width 48 height 8
click at [838, 468] on div at bounding box center [830, 473] width 24 height 14
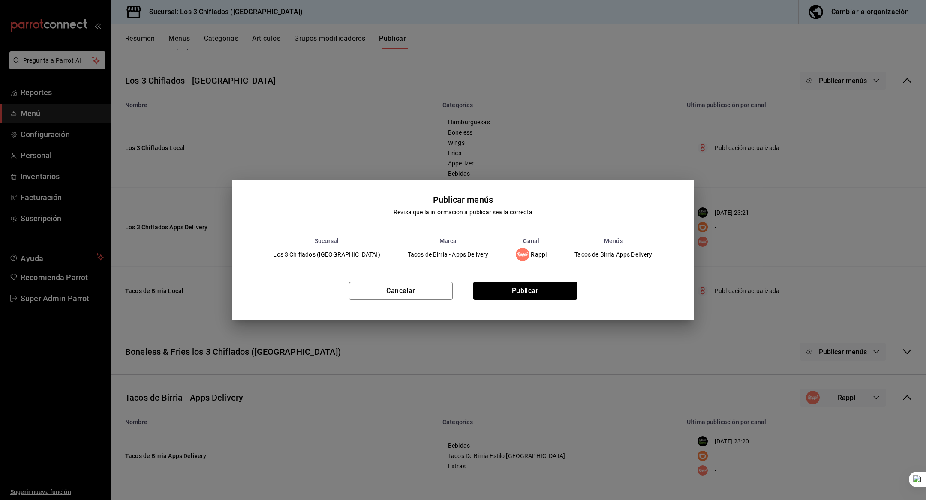
click at [569, 305] on div "Cancelar Publicar" at bounding box center [463, 294] width 462 height 52
click at [559, 297] on button "Publicar" at bounding box center [525, 291] width 104 height 18
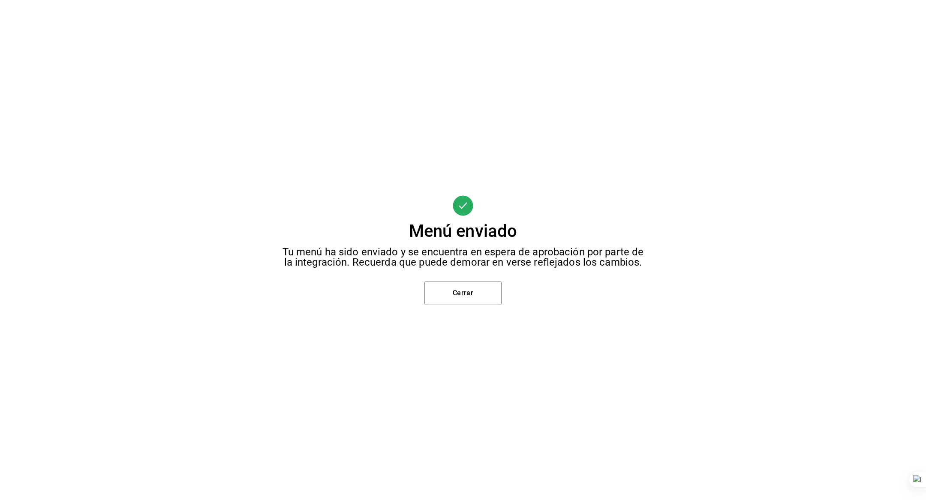
scroll to position [0, 0]
click at [461, 292] on button "Cerrar" at bounding box center [462, 293] width 77 height 24
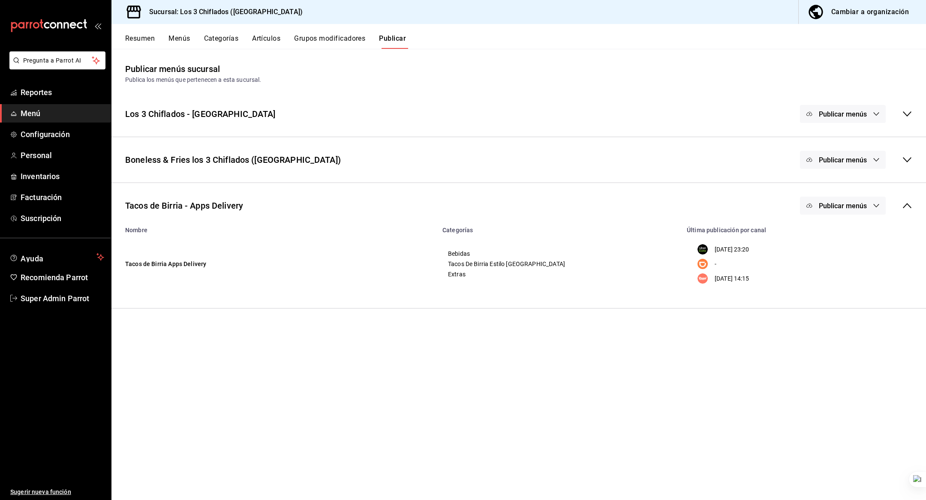
drag, startPoint x: 207, startPoint y: 268, endPoint x: 130, endPoint y: 271, distance: 76.8
click at [130, 271] on td "Tacos de Birria Apps Delivery" at bounding box center [274, 264] width 326 height 61
